Goal: Register for event/course

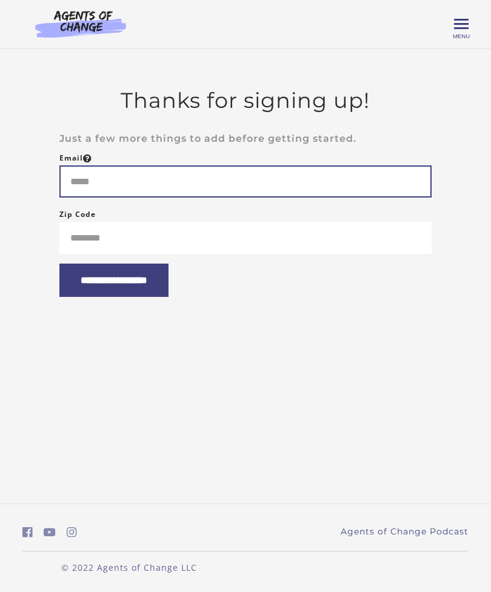
click at [92, 196] on input "Email" at bounding box center [245, 182] width 372 height 32
type input "**********"
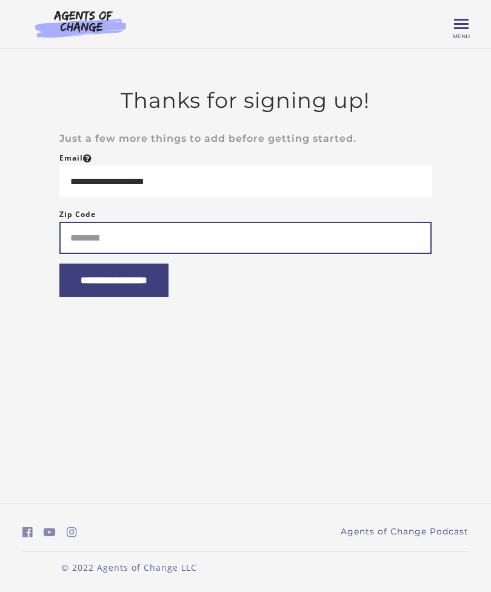
click at [87, 235] on input "Zip Code" at bounding box center [245, 238] width 372 height 32
type input "*****"
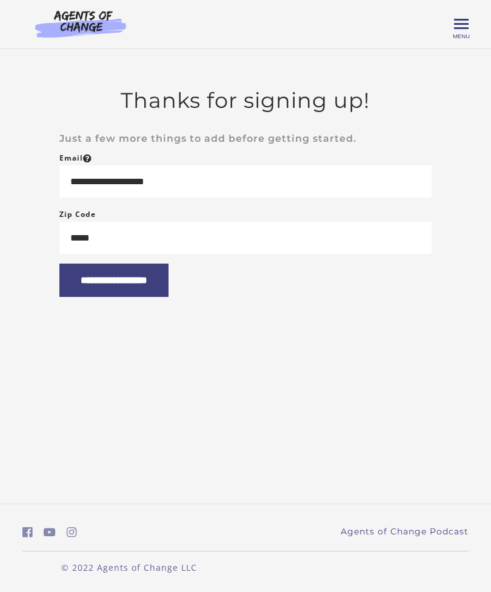
click at [92, 297] on input "**********" at bounding box center [113, 280] width 109 height 33
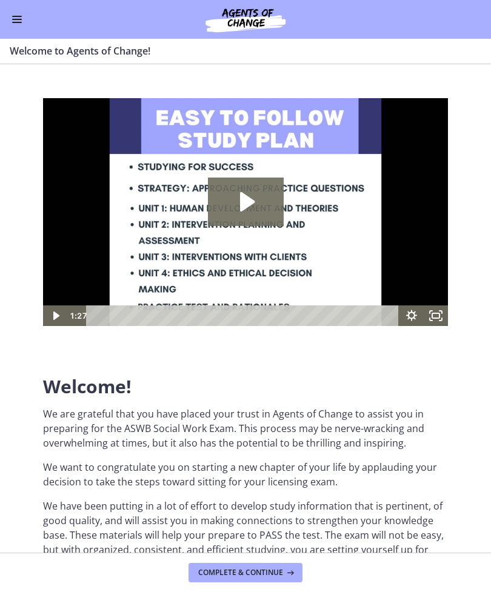
scroll to position [78, 0]
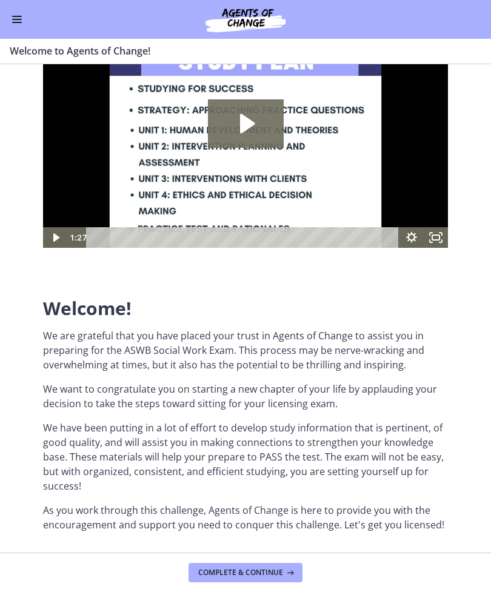
click at [207, 580] on button "Complete & continue" at bounding box center [246, 572] width 114 height 19
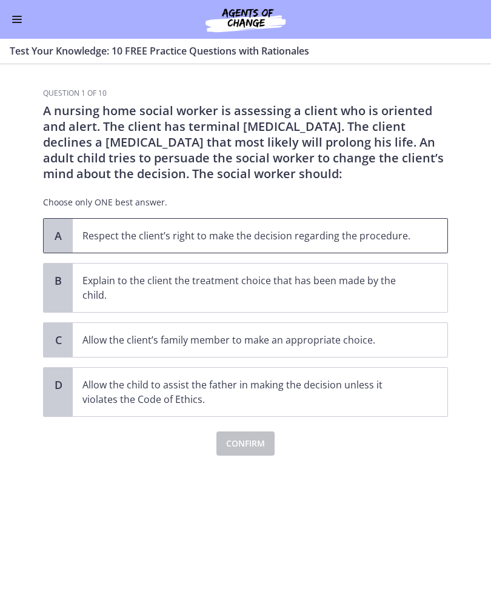
click at [65, 235] on span "A" at bounding box center [58, 236] width 15 height 15
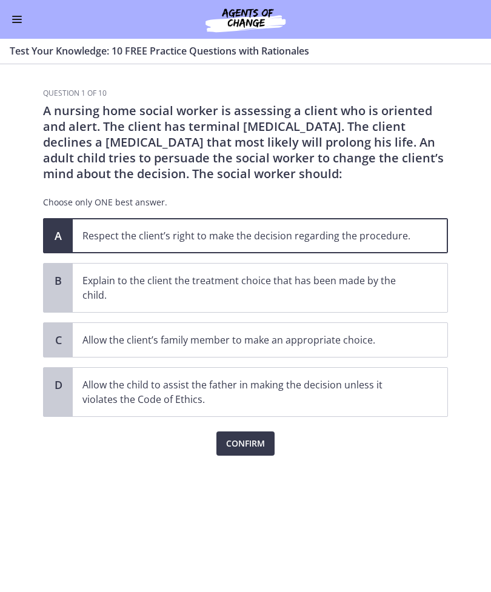
click at [229, 438] on span "Confirm" at bounding box center [245, 444] width 39 height 15
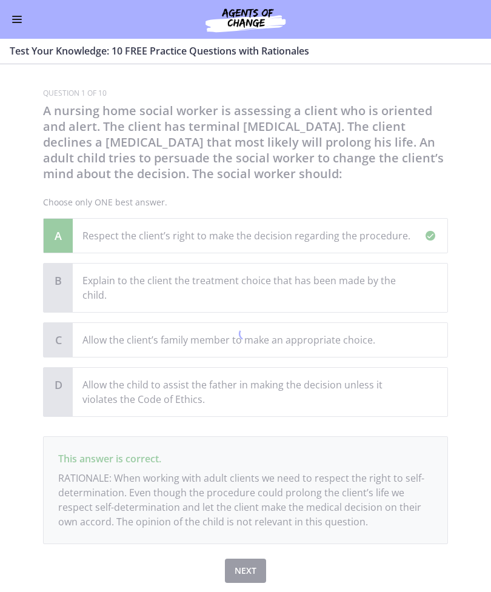
scroll to position [39, 0]
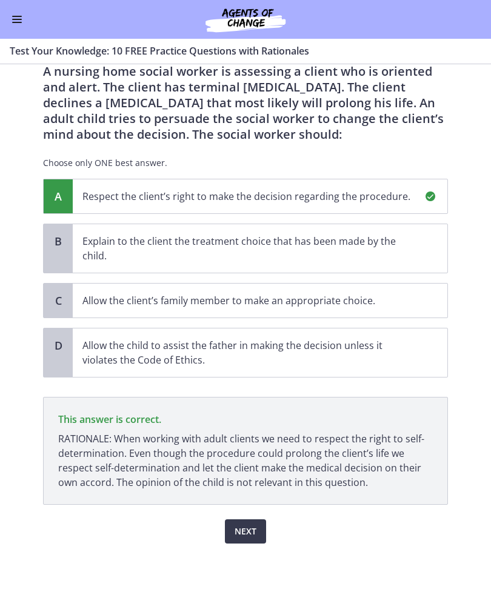
click at [252, 535] on span "Next" at bounding box center [246, 532] width 22 height 15
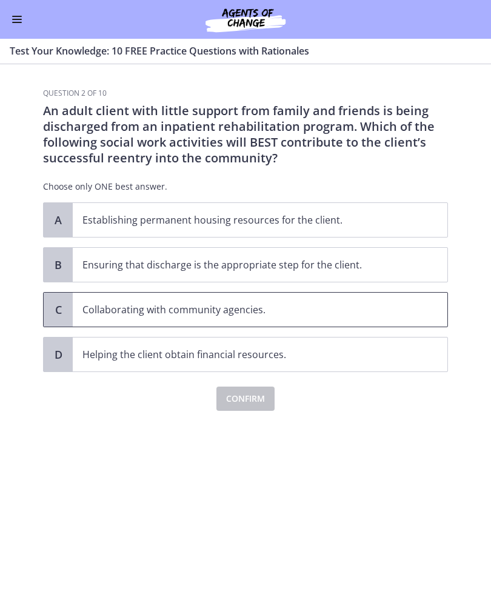
click at [74, 309] on span "Collaborating with community agencies." at bounding box center [260, 310] width 375 height 34
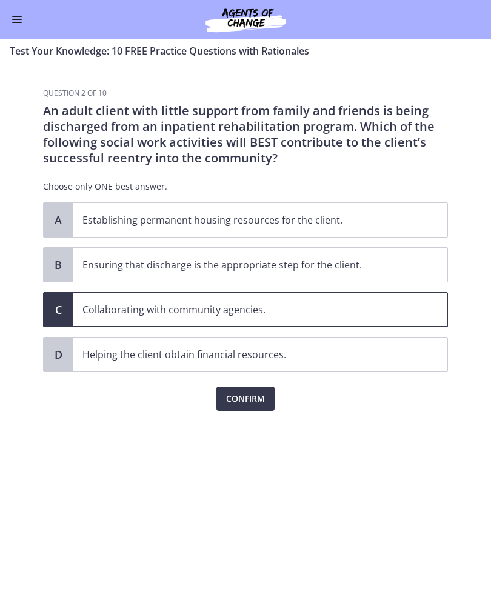
click at [223, 401] on button "Confirm" at bounding box center [245, 399] width 58 height 24
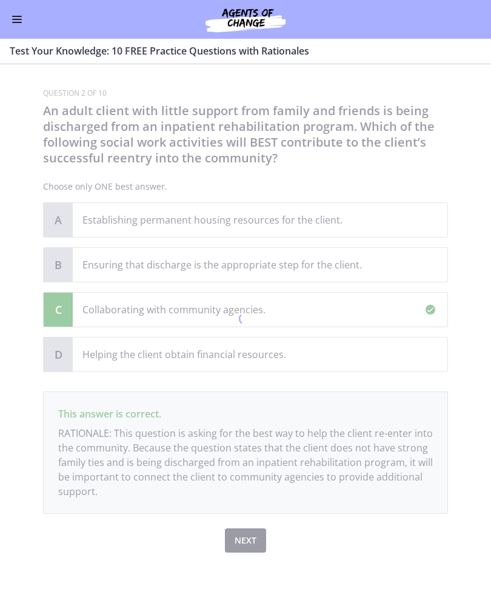
scroll to position [9, 0]
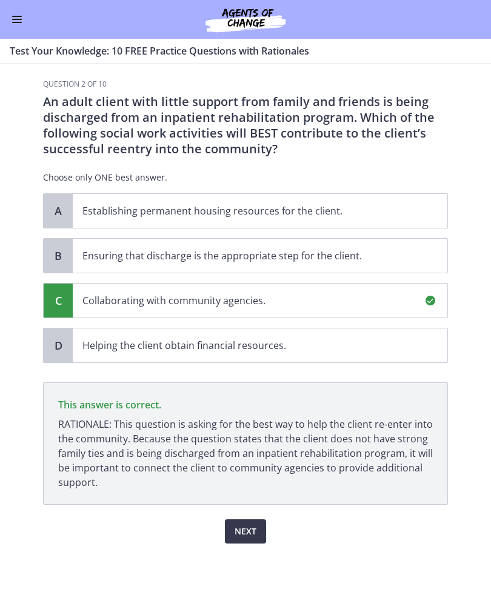
click at [243, 517] on div "Next" at bounding box center [245, 524] width 405 height 39
click at [242, 525] on span "Next" at bounding box center [246, 532] width 22 height 15
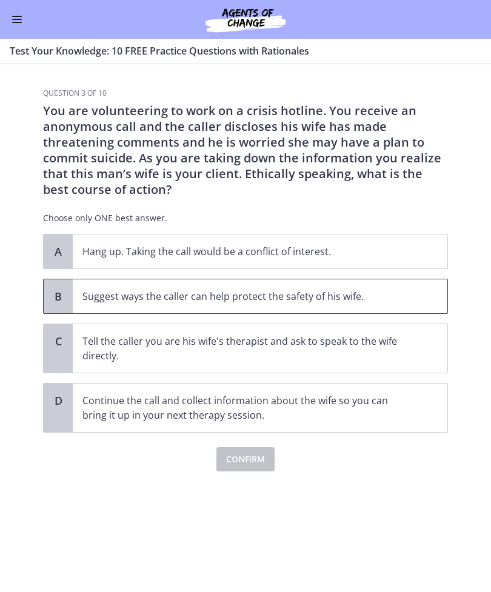
click at [67, 300] on div "B" at bounding box center [58, 297] width 29 height 34
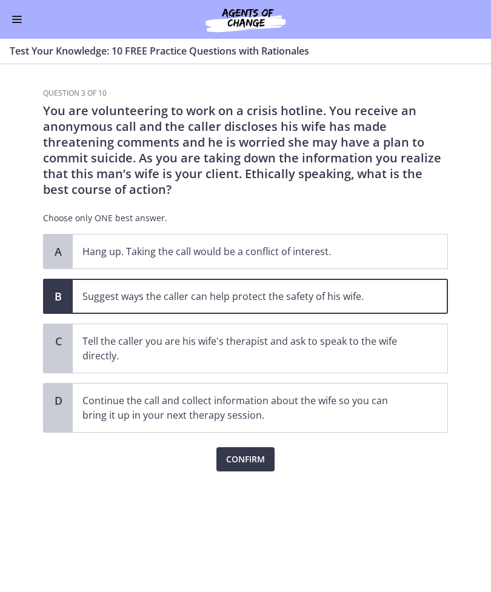
click at [216, 453] on button "Confirm" at bounding box center [245, 460] width 58 height 24
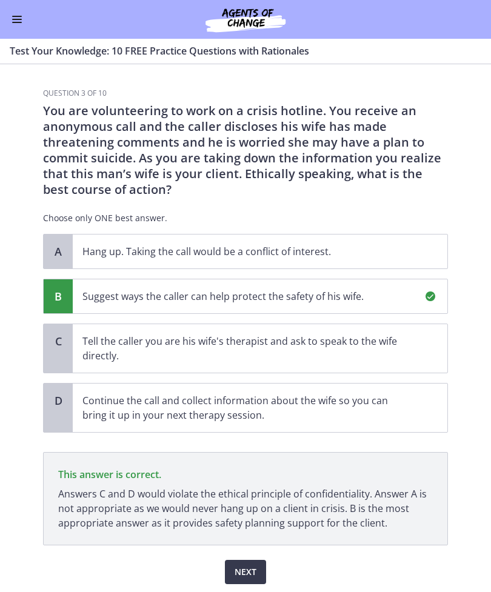
scroll to position [41, 0]
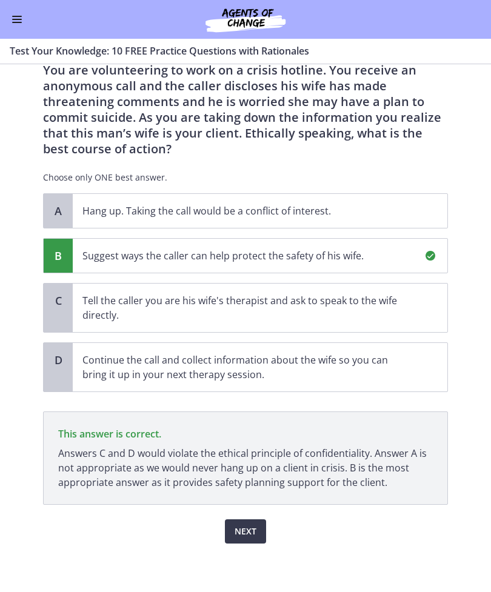
click at [235, 528] on span "Next" at bounding box center [246, 532] width 22 height 15
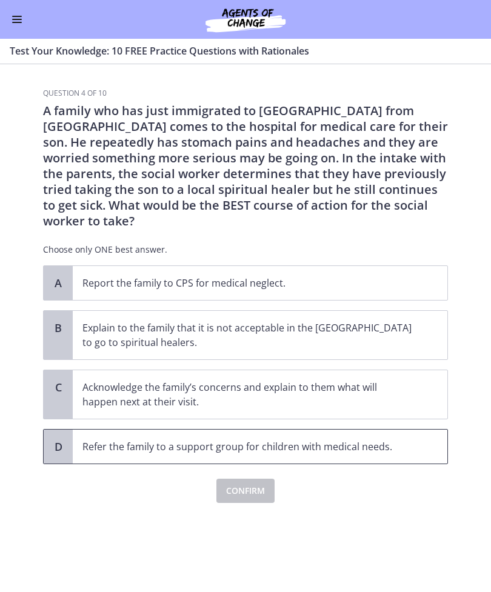
click at [115, 440] on p "Refer the family to a support group for children with medical needs." at bounding box center [247, 447] width 331 height 15
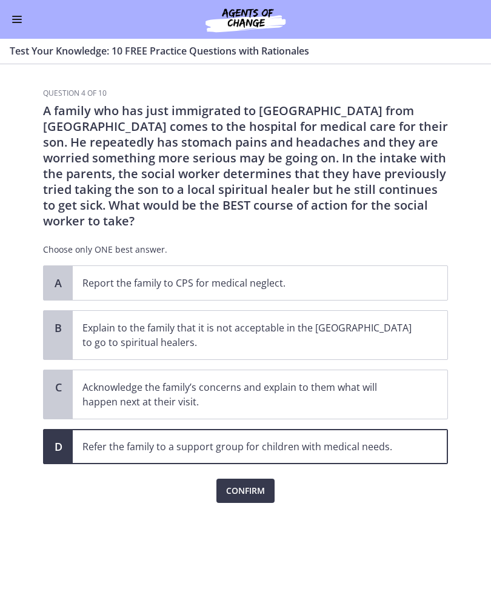
click at [225, 480] on button "Confirm" at bounding box center [245, 491] width 58 height 24
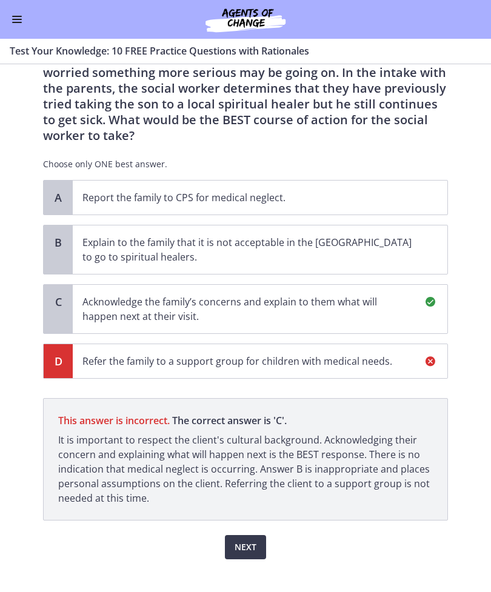
scroll to position [86, 0]
click at [242, 540] on span "Next" at bounding box center [246, 547] width 22 height 15
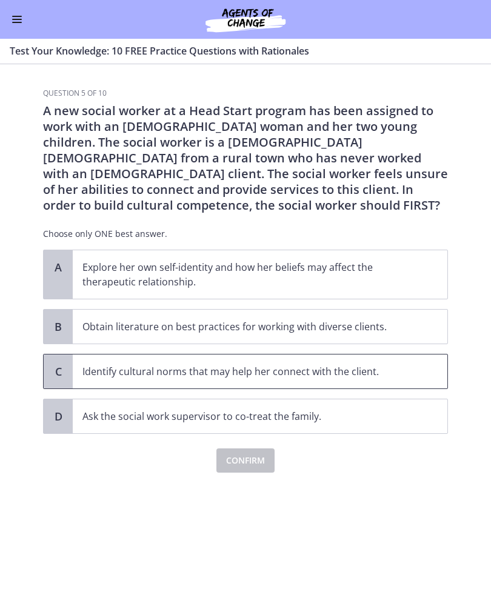
click at [93, 369] on p "Identify cultural norms that may help her connect with the client." at bounding box center [247, 371] width 331 height 15
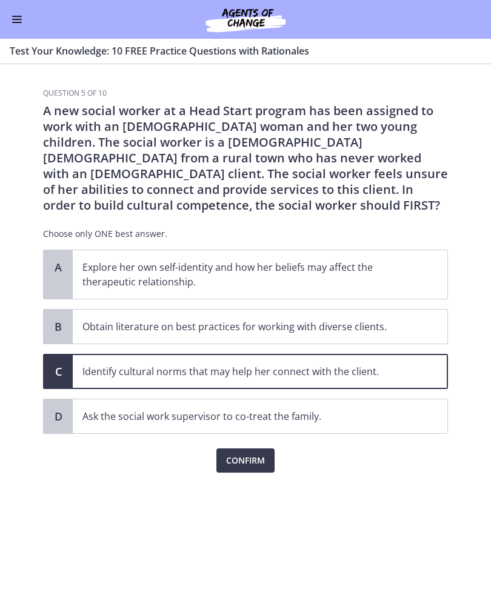
click at [232, 461] on span "Confirm" at bounding box center [245, 461] width 39 height 15
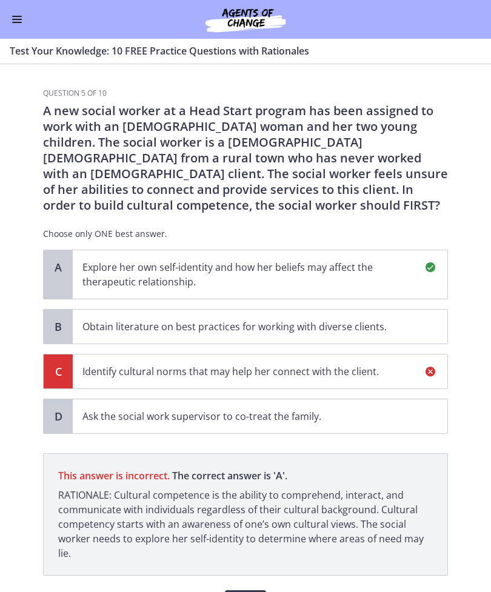
scroll to position [71, 0]
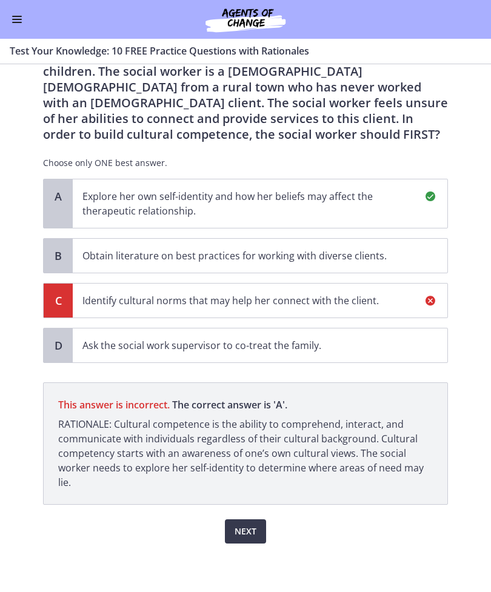
click at [240, 526] on span "Next" at bounding box center [246, 532] width 22 height 15
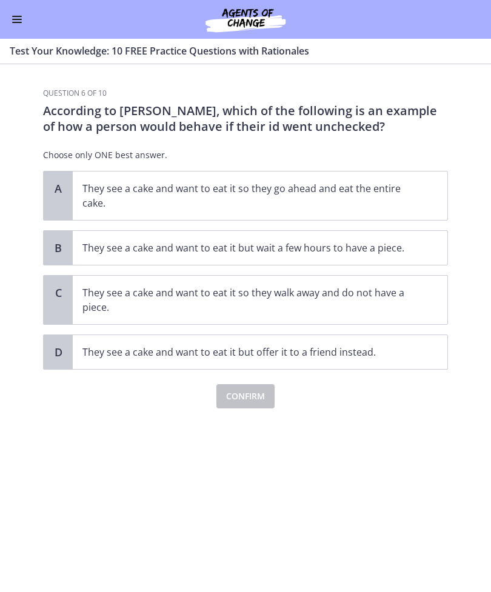
scroll to position [0, 0]
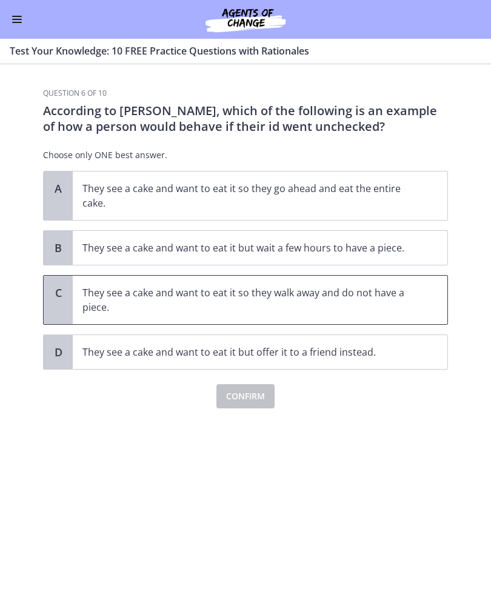
click at [87, 309] on p "They see a cake and want to eat it so they walk away and do not have a piece." at bounding box center [247, 300] width 331 height 29
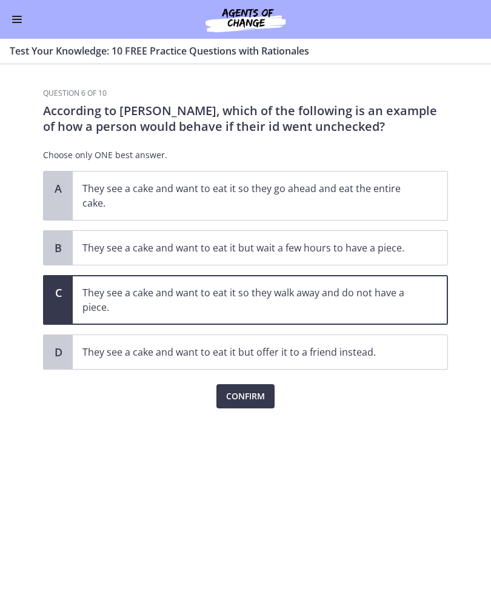
click at [223, 391] on button "Confirm" at bounding box center [245, 396] width 58 height 24
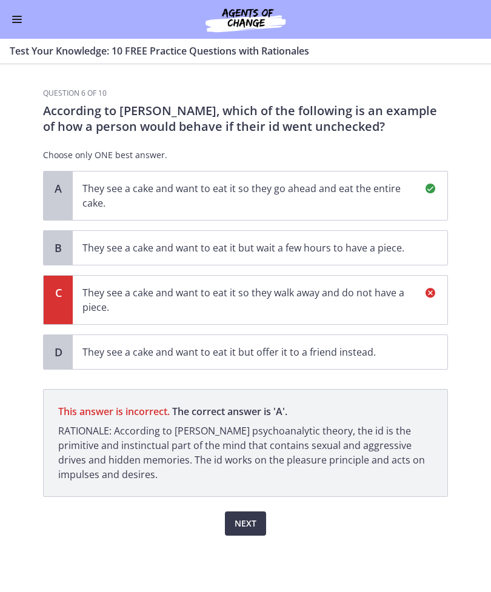
click at [231, 523] on button "Next" at bounding box center [245, 524] width 41 height 24
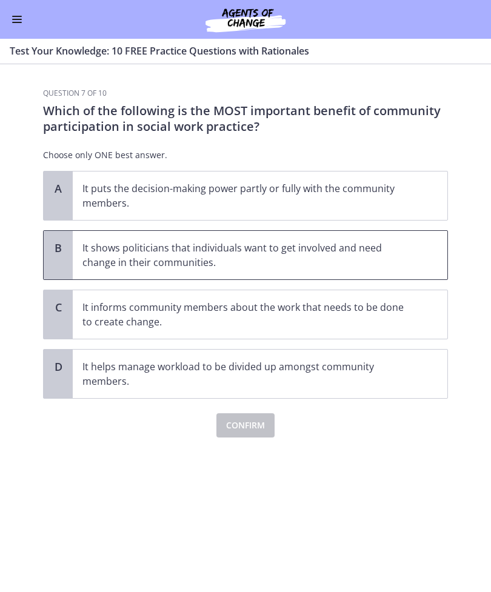
click at [169, 254] on p "It shows politicians that individuals want to get involved and need change in t…" at bounding box center [247, 255] width 331 height 29
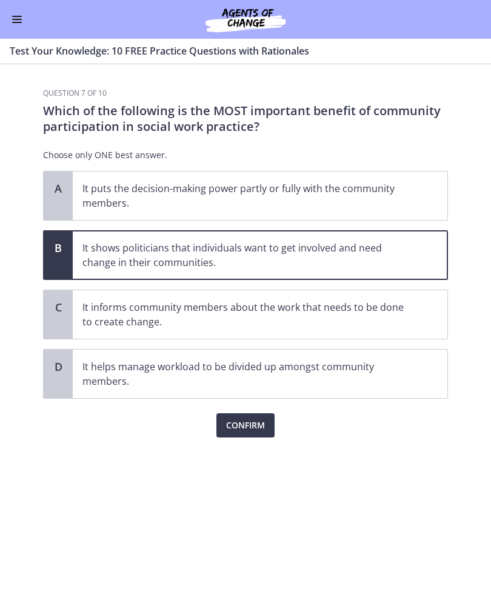
click at [225, 421] on button "Confirm" at bounding box center [245, 426] width 58 height 24
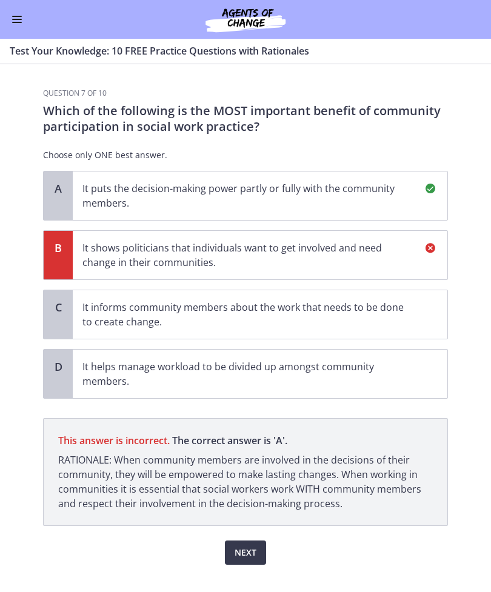
scroll to position [21, 0]
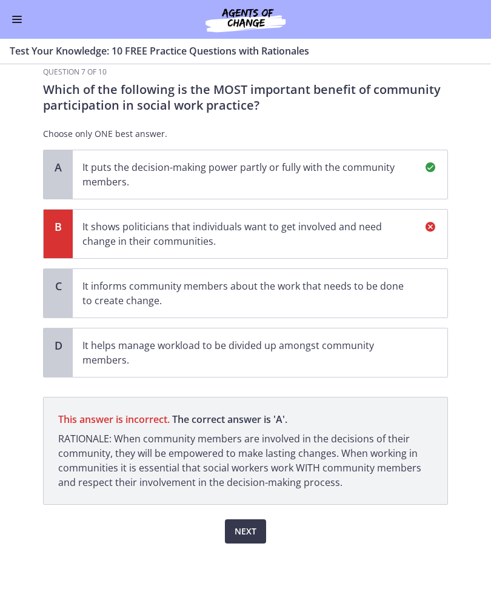
click at [243, 525] on span "Next" at bounding box center [246, 532] width 22 height 15
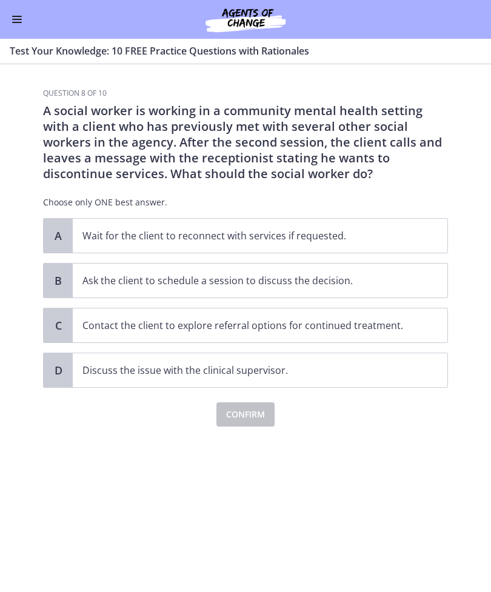
scroll to position [0, 0]
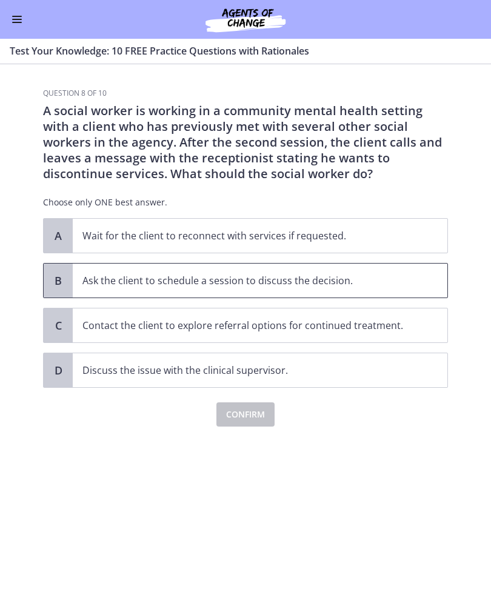
click at [372, 284] on p "Ask the client to schedule a session to discuss the decision." at bounding box center [247, 280] width 331 height 15
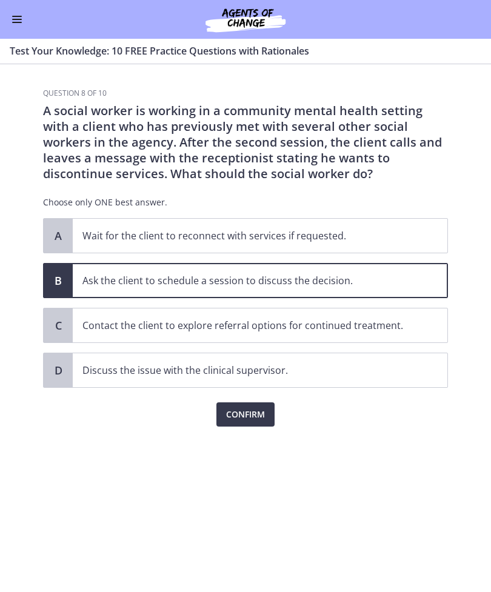
click at [221, 424] on button "Confirm" at bounding box center [245, 415] width 58 height 24
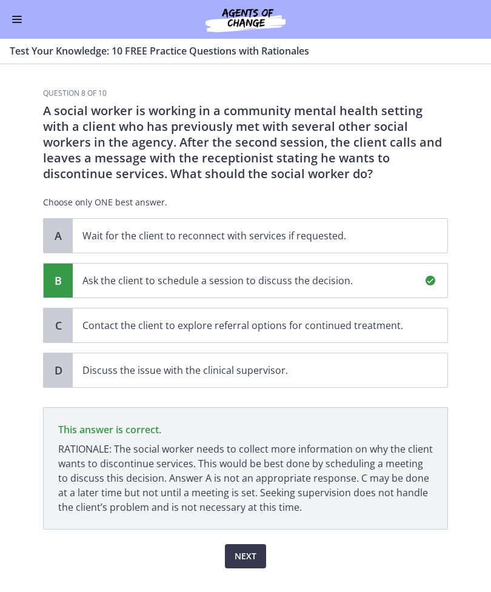
scroll to position [25, 0]
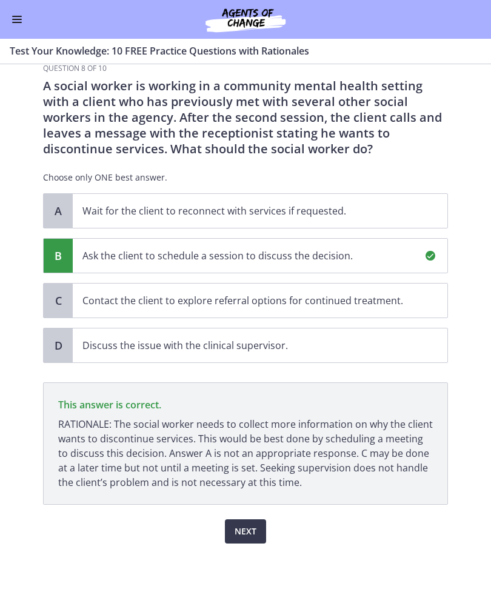
click at [244, 526] on span "Next" at bounding box center [246, 532] width 22 height 15
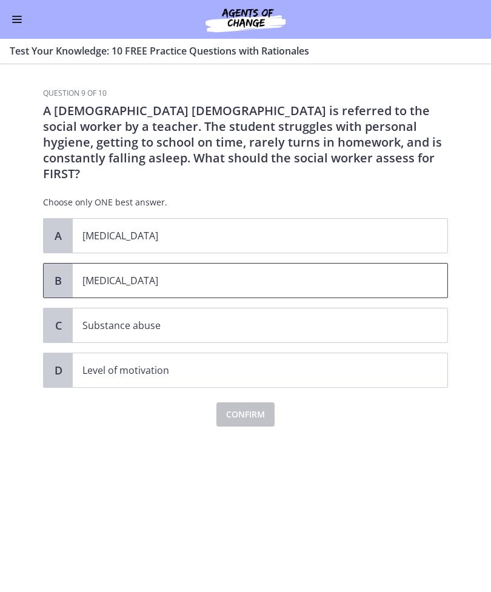
click at [372, 273] on p "[MEDICAL_DATA]" at bounding box center [247, 280] width 331 height 15
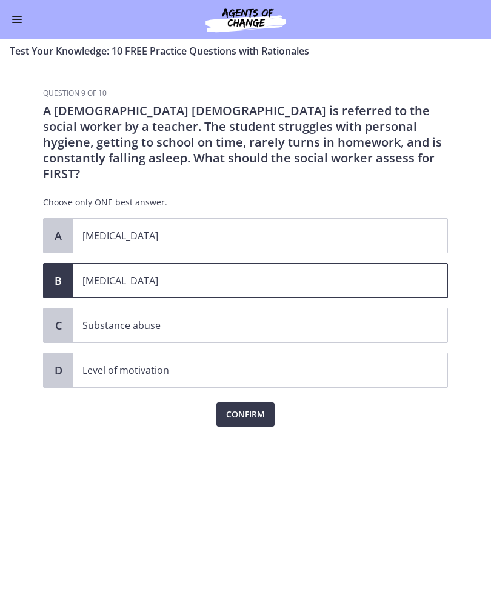
click at [224, 404] on button "Confirm" at bounding box center [245, 415] width 58 height 24
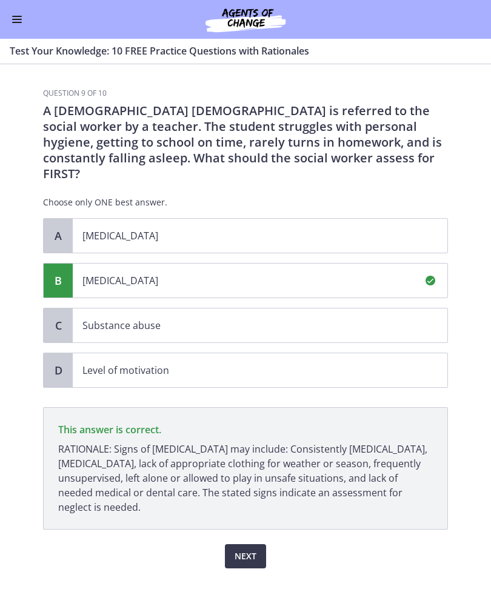
scroll to position [9, 0]
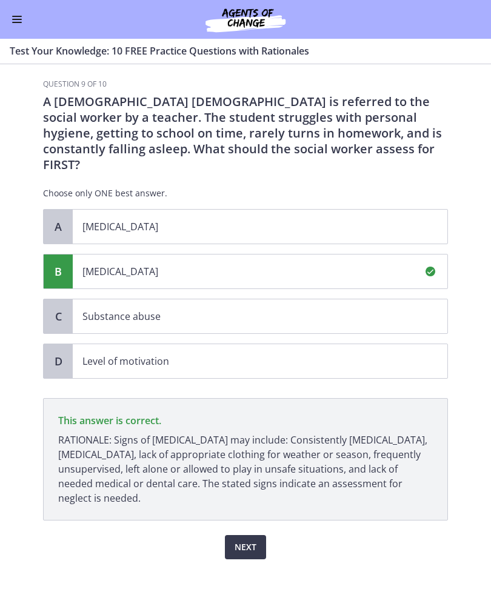
click at [238, 540] on span "Next" at bounding box center [246, 547] width 22 height 15
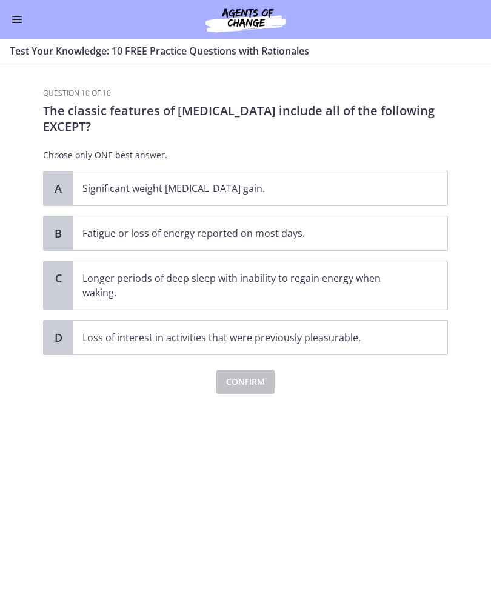
scroll to position [0, 0]
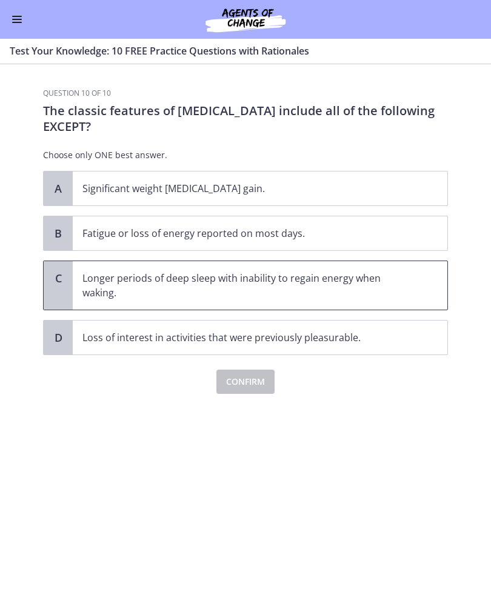
click at [357, 280] on p "Longer periods of deep sleep with inability to regain energy when waking." at bounding box center [247, 285] width 331 height 29
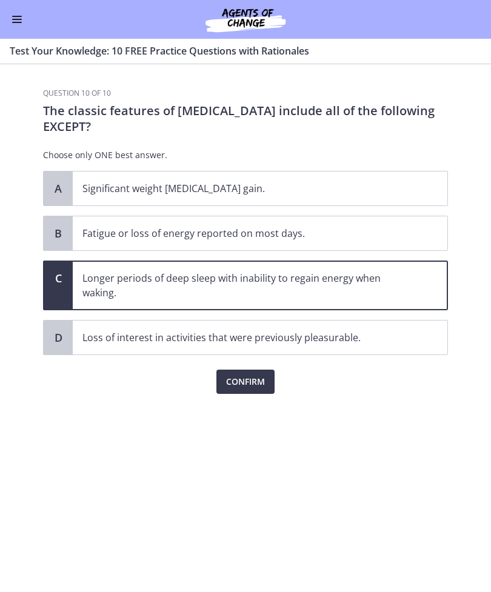
click at [217, 381] on button "Confirm" at bounding box center [245, 382] width 58 height 24
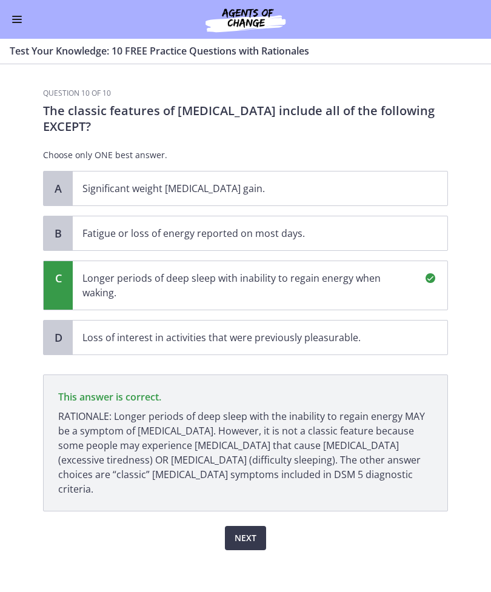
click at [246, 526] on button "Next" at bounding box center [245, 538] width 41 height 24
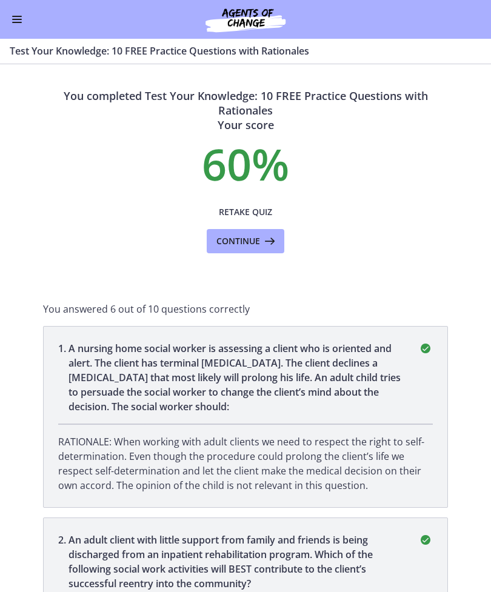
click at [233, 234] on span "Continue" at bounding box center [238, 241] width 44 height 15
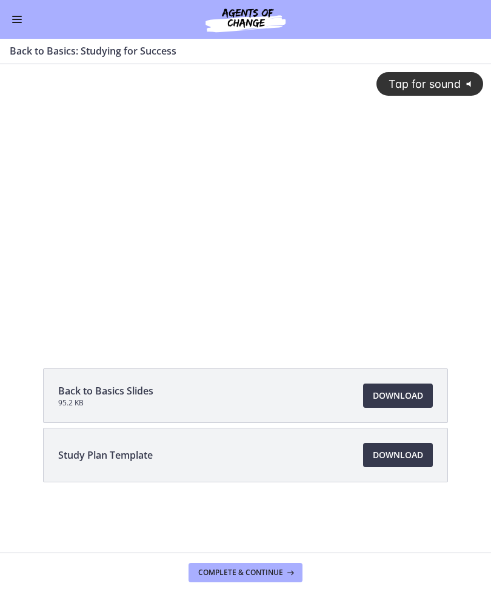
click at [488, 220] on div "Tap for sound @keyframes VOLUME_SMALL_WAVE_FLASH { 0% { opacity: 0; } 33% { opa…" at bounding box center [245, 192] width 491 height 256
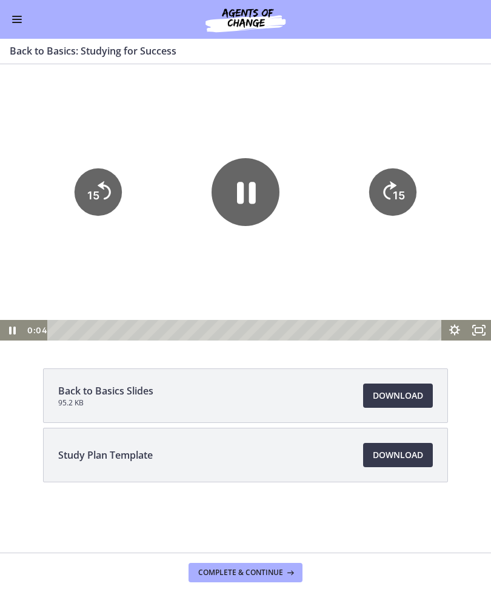
click at [482, 223] on div at bounding box center [245, 202] width 491 height 277
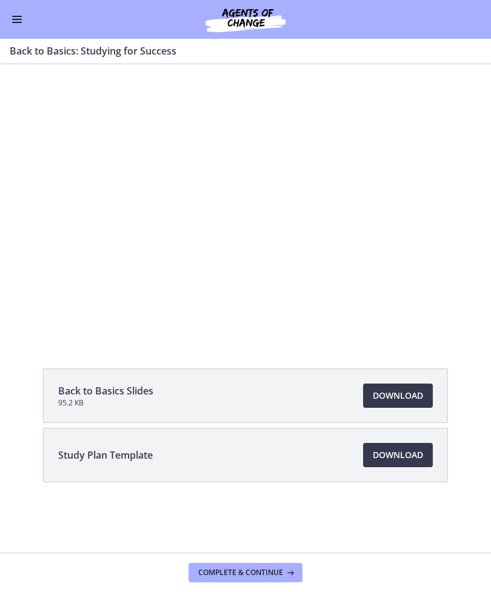
click at [408, 460] on span "Download Opens in a new window" at bounding box center [398, 455] width 50 height 15
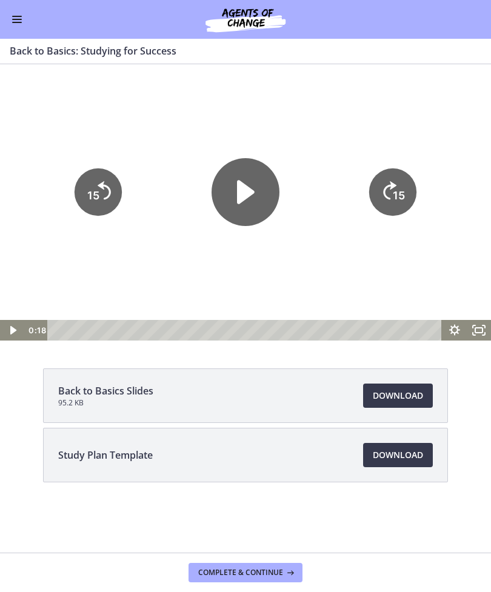
click at [394, 391] on span "Download Opens in a new window" at bounding box center [398, 396] width 50 height 15
